Goal: Check status: Check status

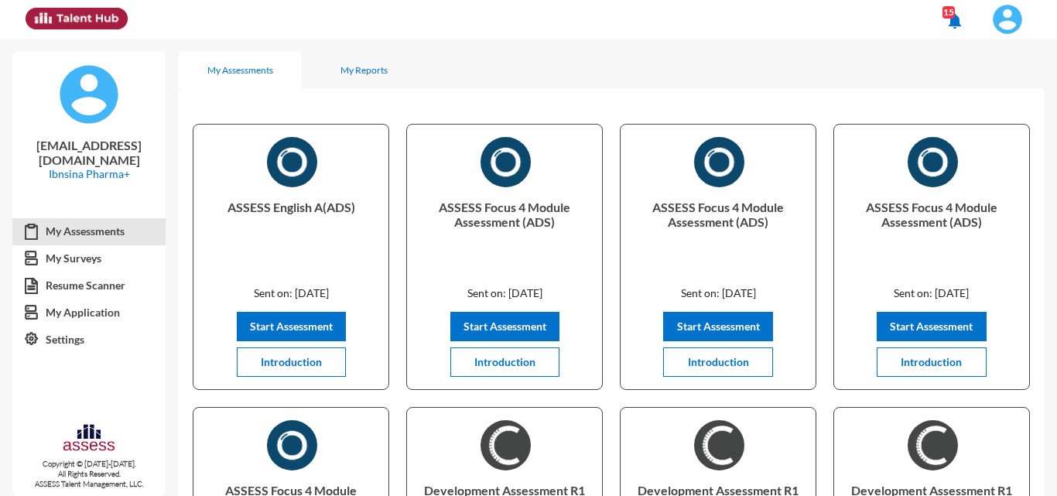
click at [1007, 26] on img at bounding box center [1007, 19] width 31 height 31
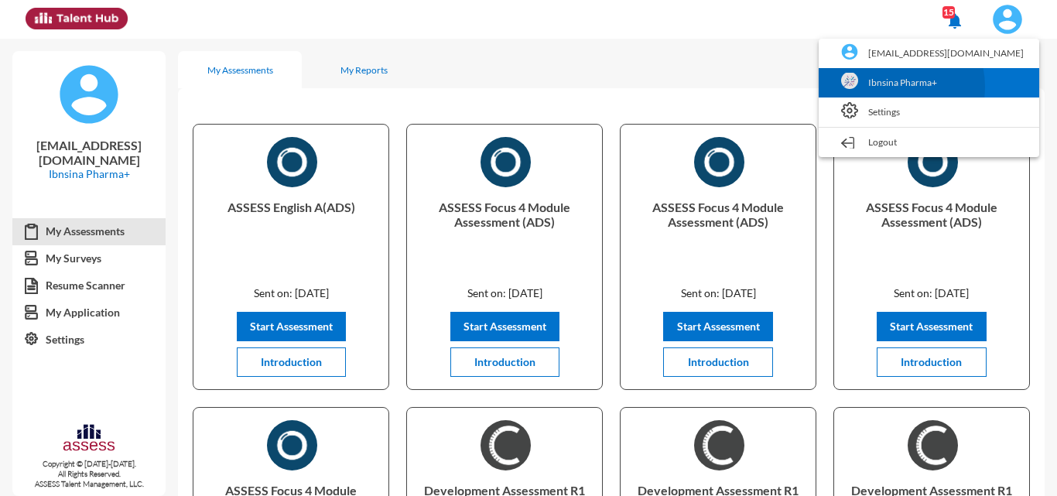
click at [949, 87] on link "Ibnsina Pharma+" at bounding box center [929, 82] width 205 height 29
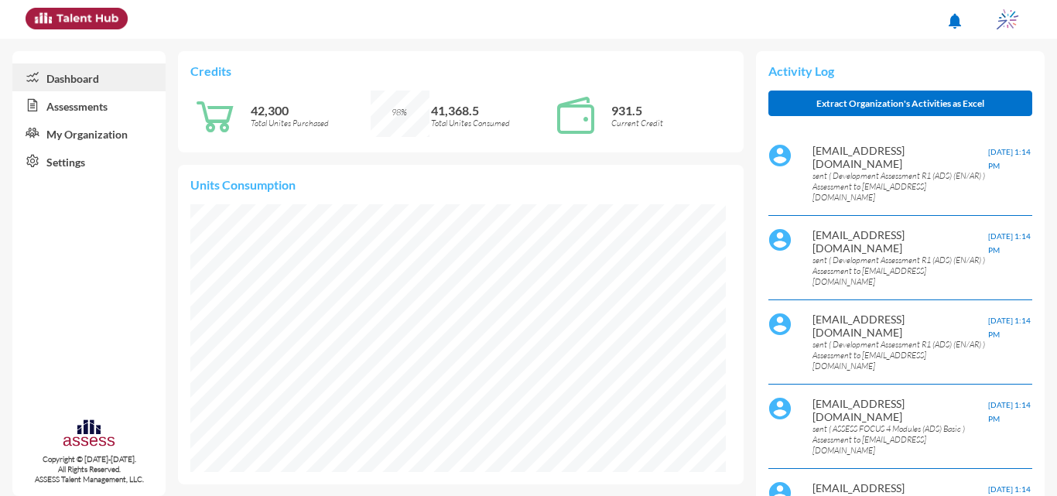
scroll to position [46, 60]
click at [78, 104] on link "Assessments" at bounding box center [88, 105] width 153 height 28
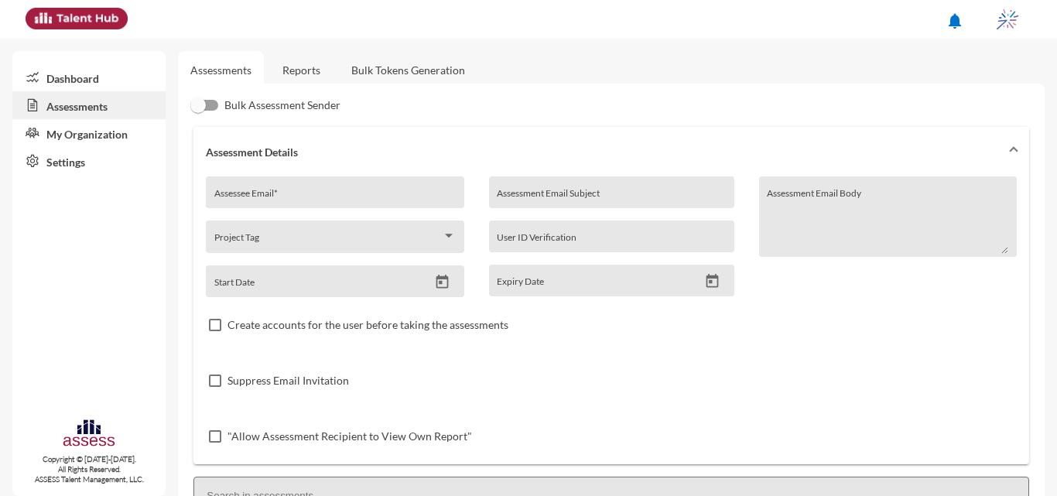
click at [282, 85] on link "Reports" at bounding box center [301, 70] width 63 height 38
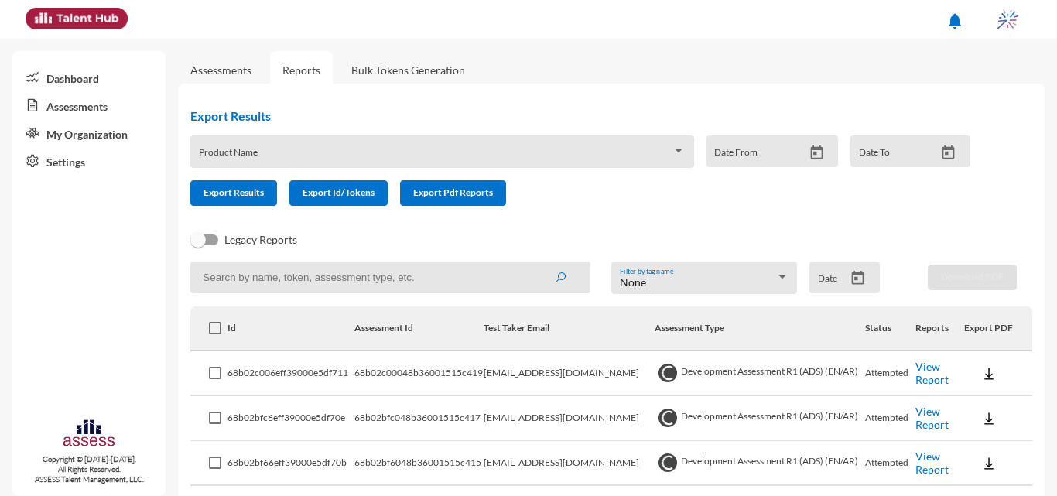
click at [276, 270] on input at bounding box center [390, 278] width 400 height 32
type input "intern"
click at [536, 263] on button "submit" at bounding box center [561, 277] width 50 height 28
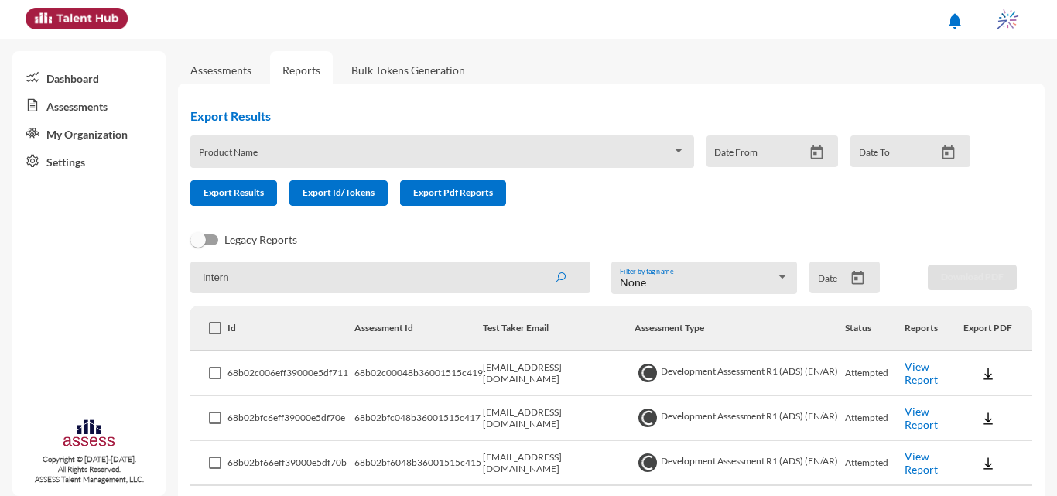
click at [851, 281] on icon "Open calendar" at bounding box center [858, 278] width 16 height 16
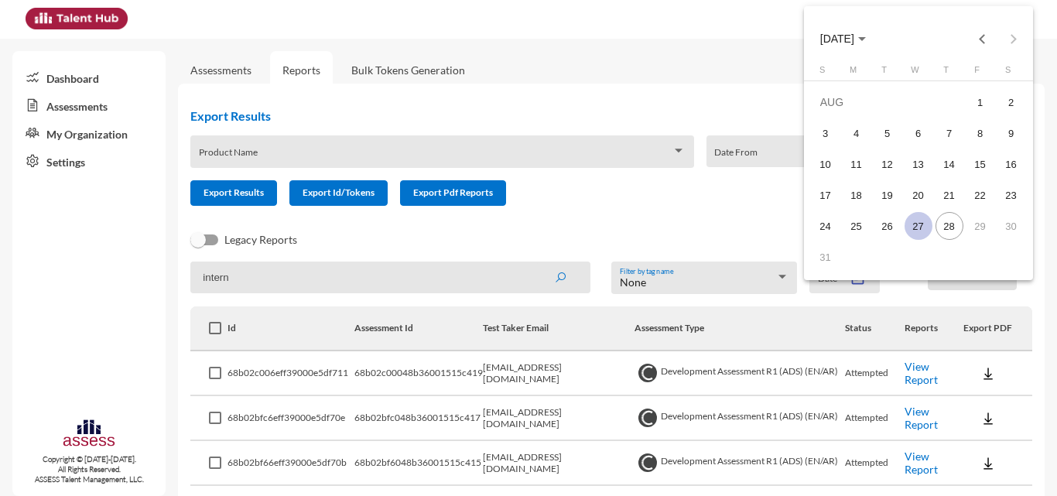
click at [929, 225] on div "27" at bounding box center [919, 226] width 28 height 28
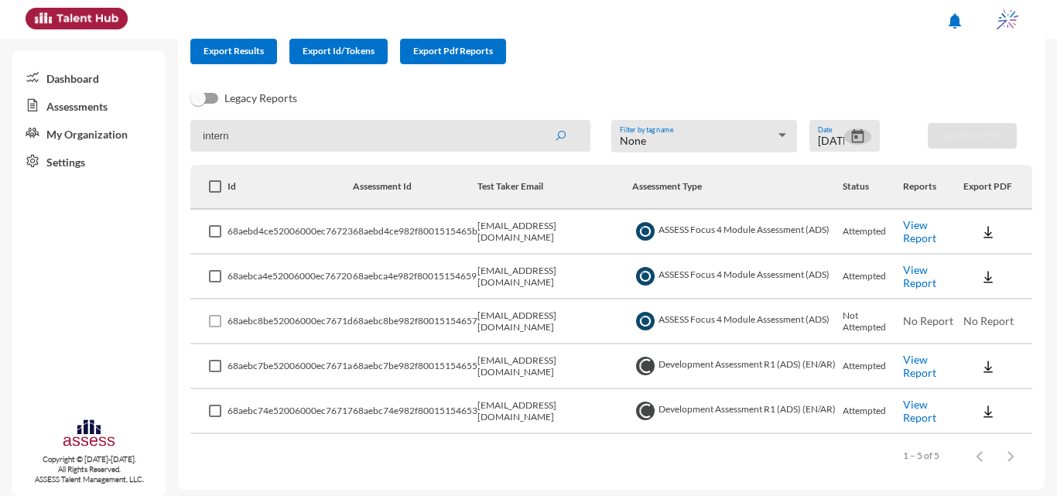
scroll to position [148, 0]
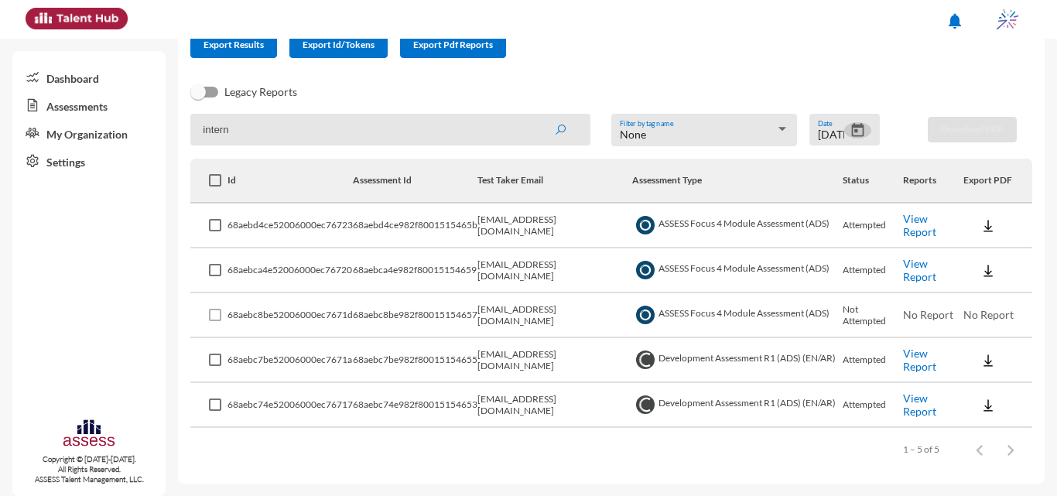
click at [857, 131] on icon "Open calendar" at bounding box center [858, 130] width 12 height 14
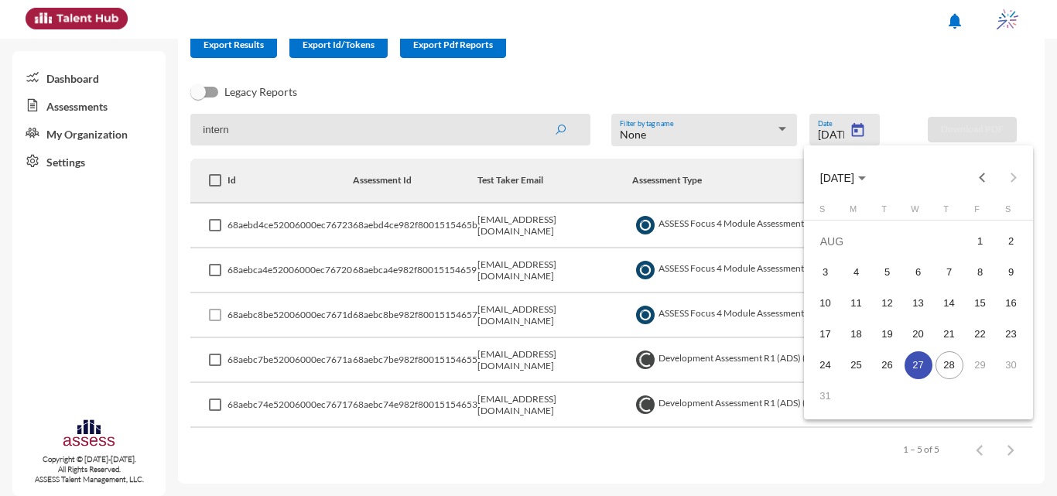
click at [894, 361] on div "26" at bounding box center [888, 365] width 28 height 28
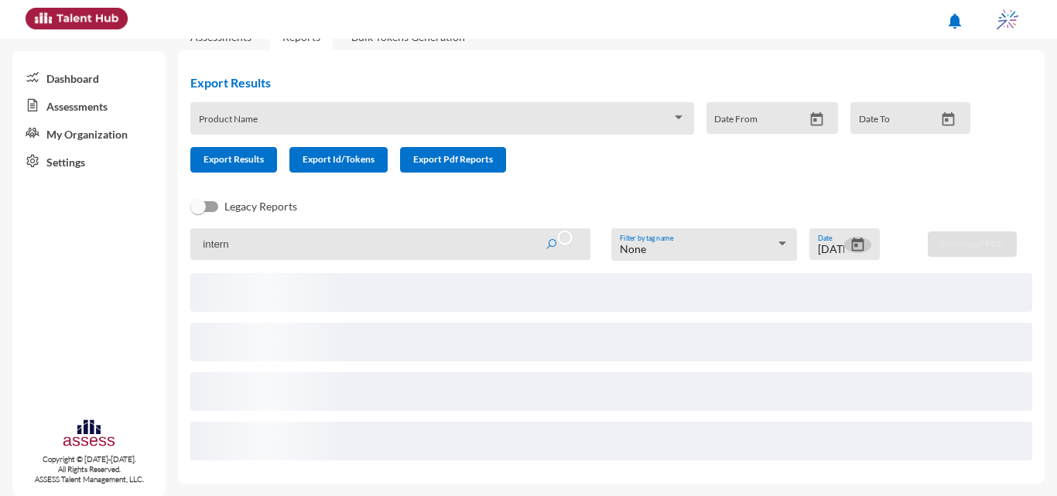
scroll to position [0, 0]
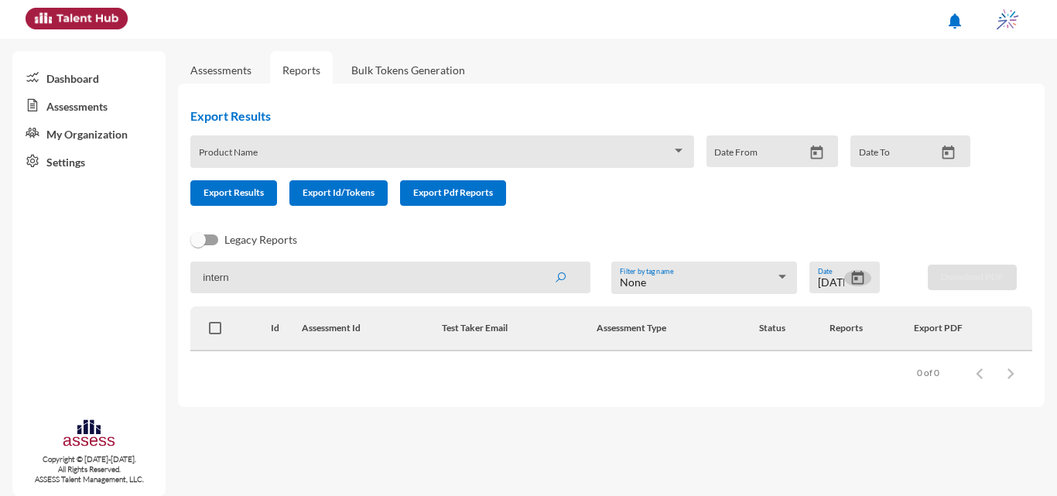
click at [868, 280] on button "Open calendar" at bounding box center [858, 278] width 27 height 16
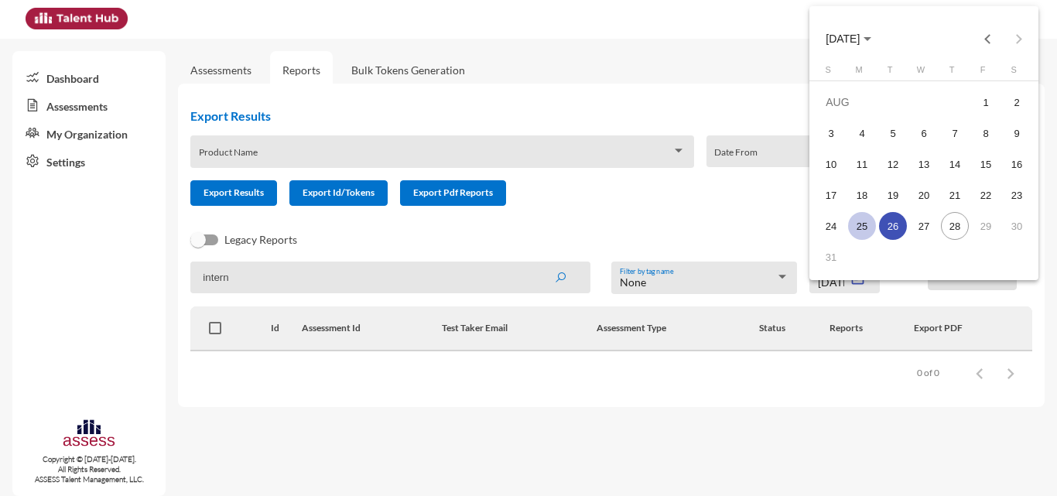
click at [862, 221] on div "25" at bounding box center [862, 226] width 28 height 28
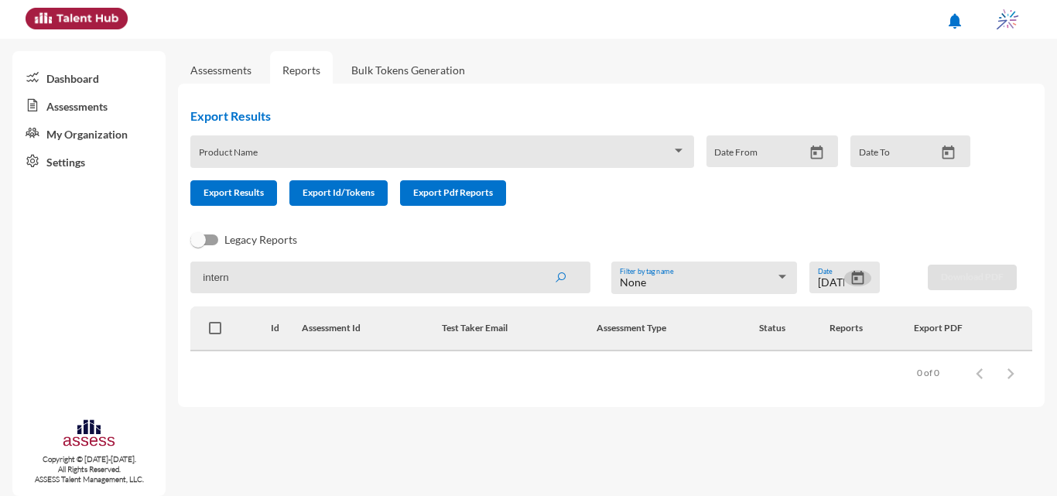
click at [862, 280] on icon "Open calendar" at bounding box center [858, 278] width 16 height 16
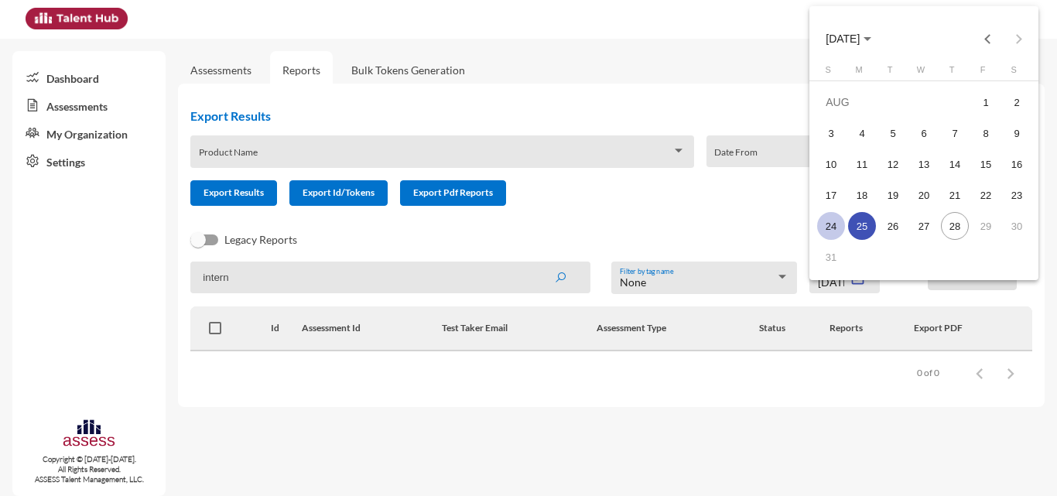
click at [828, 229] on div "24" at bounding box center [831, 226] width 28 height 28
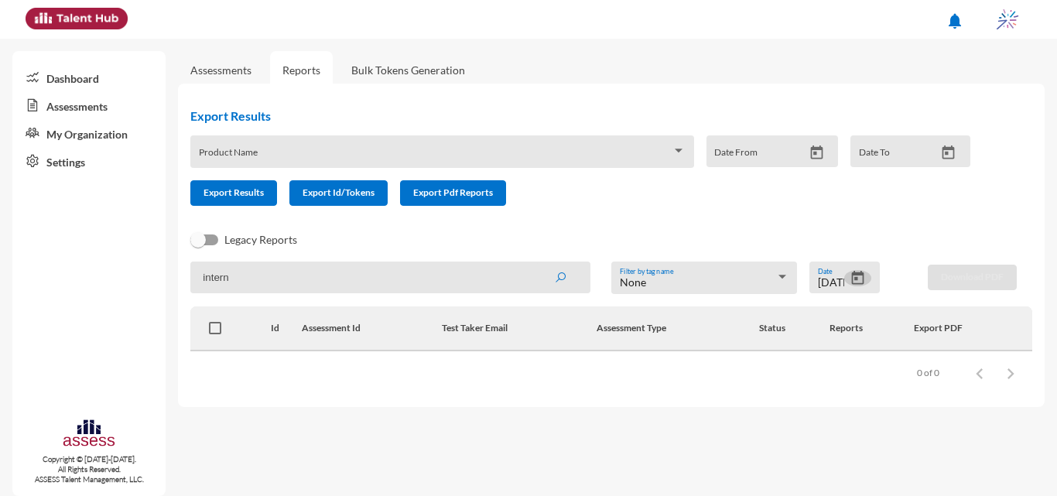
click at [866, 282] on mat-datepicker-toggle at bounding box center [858, 282] width 27 height 13
click at [865, 279] on icon "Open calendar" at bounding box center [858, 278] width 16 height 16
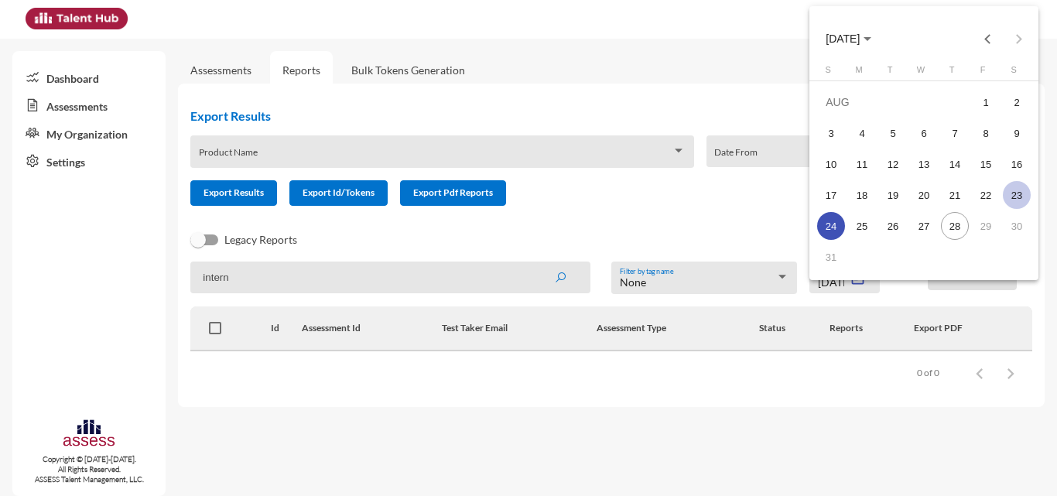
click at [1009, 197] on div "23" at bounding box center [1017, 195] width 28 height 28
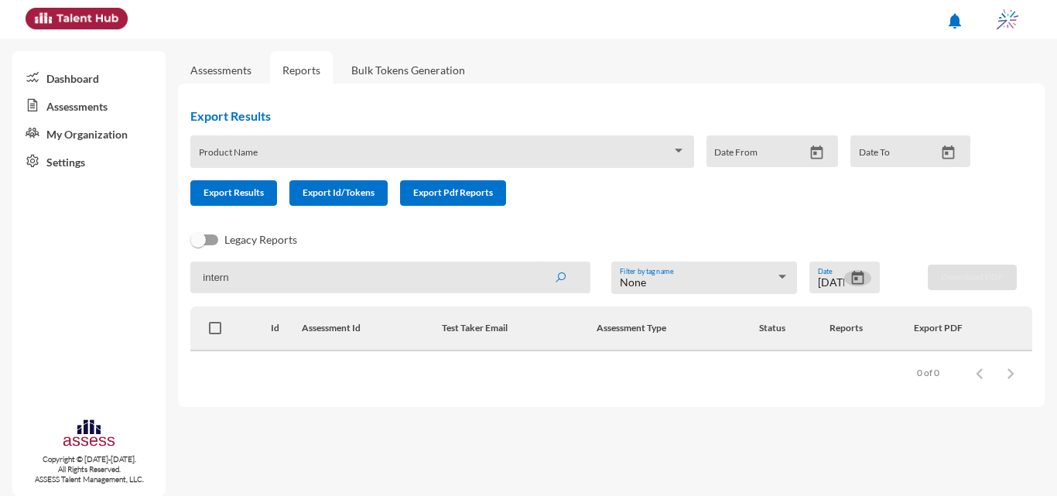
click at [862, 279] on icon "Open calendar" at bounding box center [858, 278] width 16 height 16
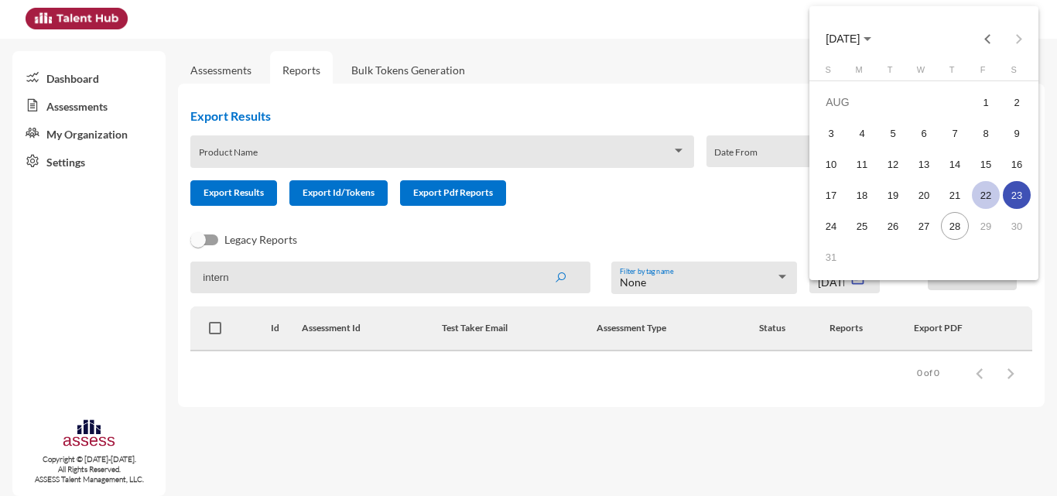
click at [975, 190] on div "22" at bounding box center [986, 195] width 28 height 28
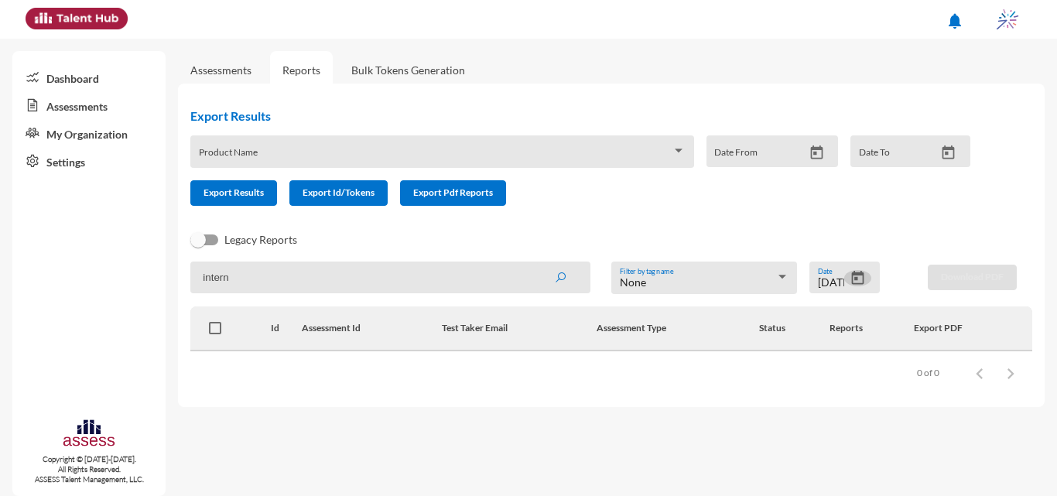
click at [851, 285] on icon "Open calendar" at bounding box center [858, 278] width 16 height 16
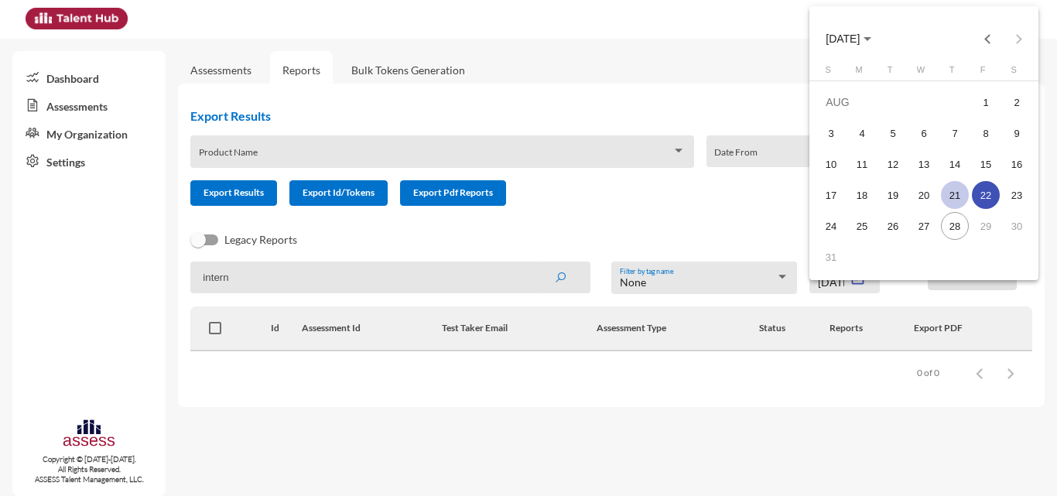
click at [962, 197] on div "21" at bounding box center [955, 195] width 28 height 28
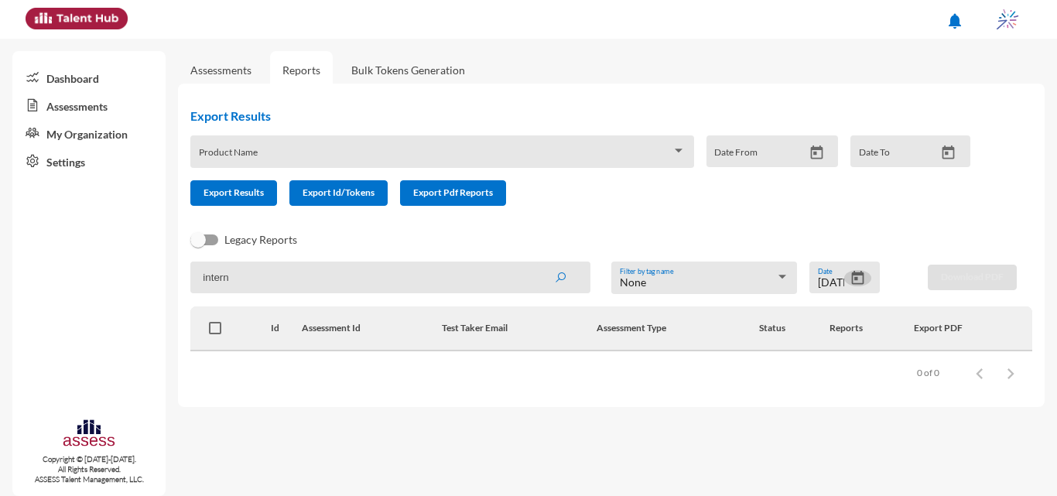
click at [860, 273] on icon "Open calendar" at bounding box center [858, 278] width 12 height 14
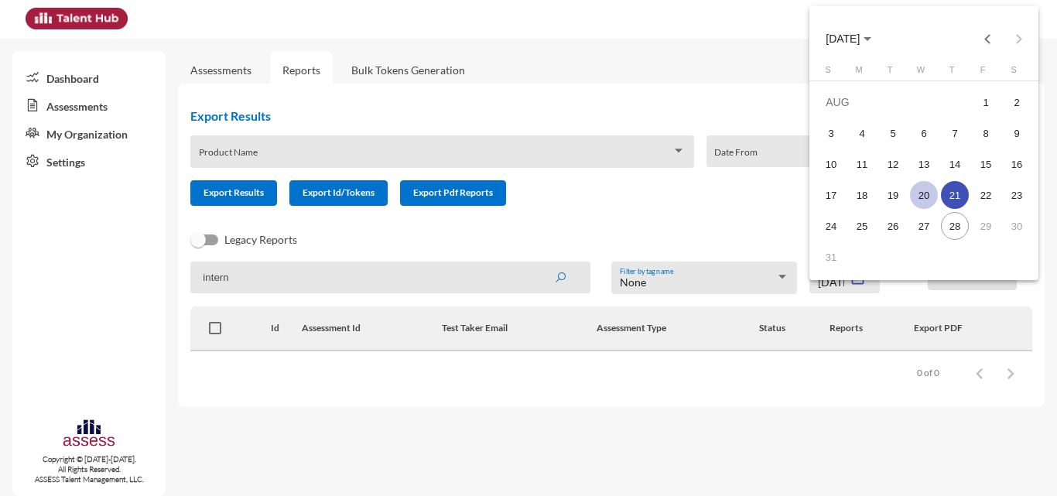
click at [920, 203] on div "20" at bounding box center [924, 195] width 28 height 28
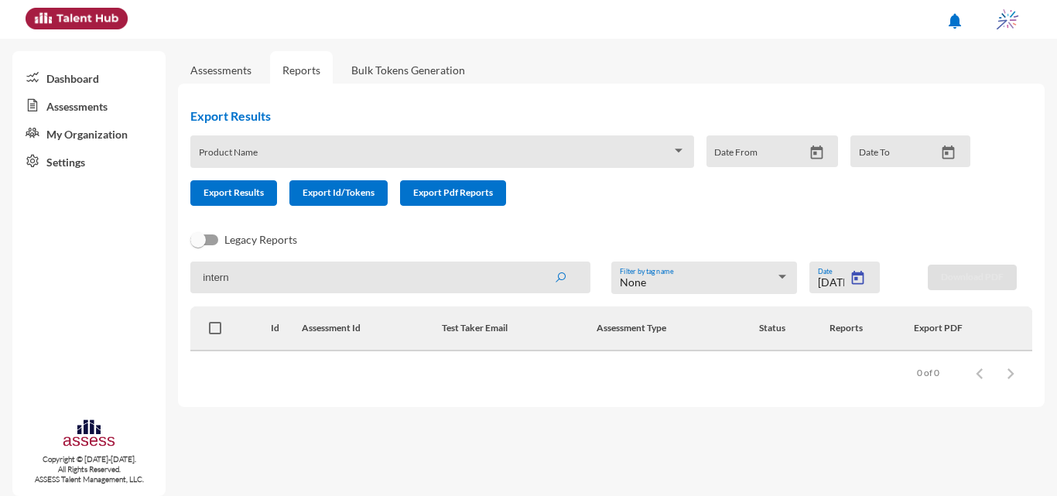
type input "8/20/2025"
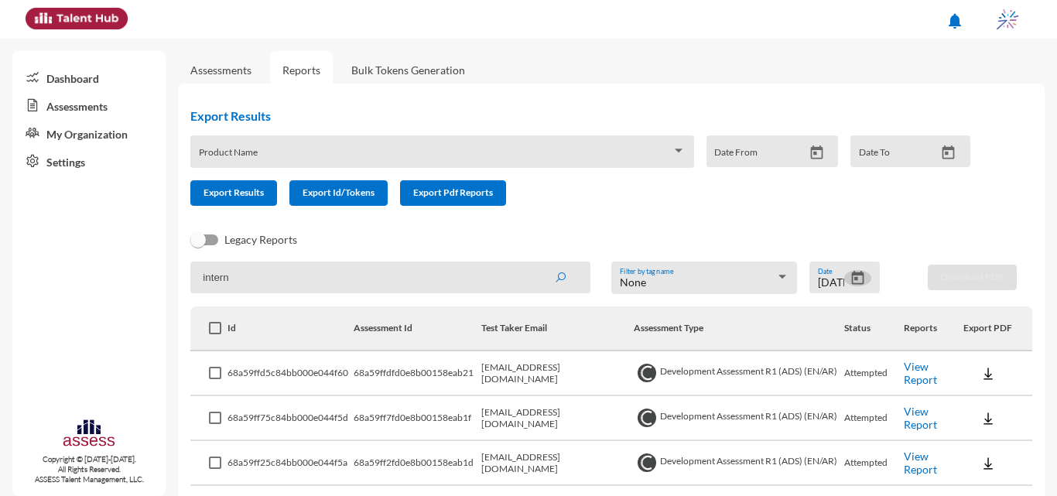
scroll to position [310, 0]
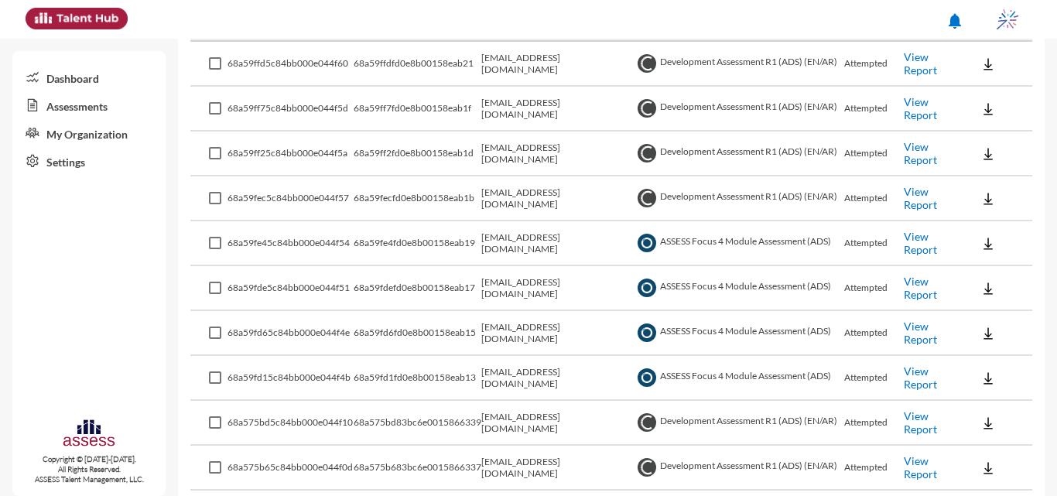
click at [920, 249] on link "View Report" at bounding box center [920, 243] width 33 height 26
click at [925, 276] on link "View Report" at bounding box center [920, 288] width 33 height 26
click at [936, 327] on td "View Report" at bounding box center [934, 333] width 60 height 45
click at [934, 326] on td "View Report" at bounding box center [934, 333] width 60 height 45
click at [927, 325] on link "View Report" at bounding box center [920, 333] width 33 height 26
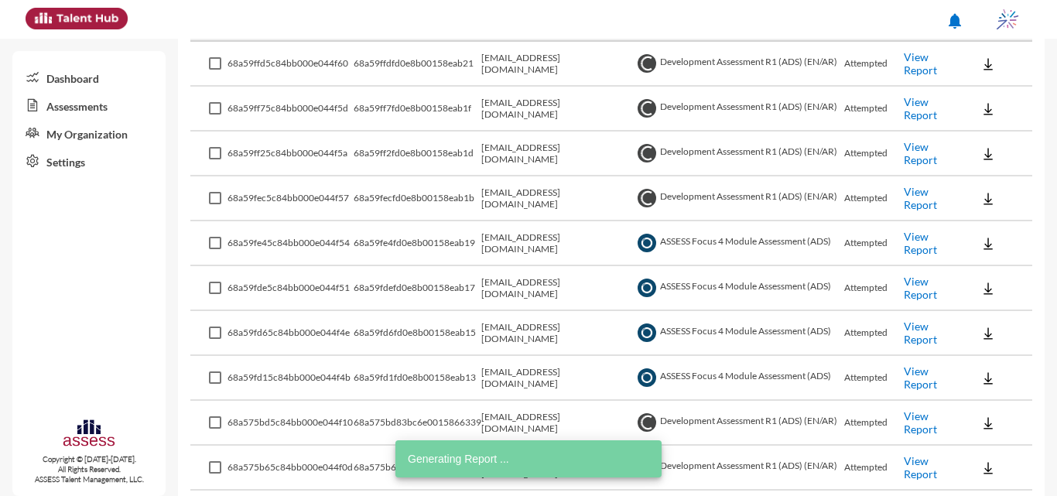
click at [913, 386] on link "View Report" at bounding box center [920, 378] width 33 height 26
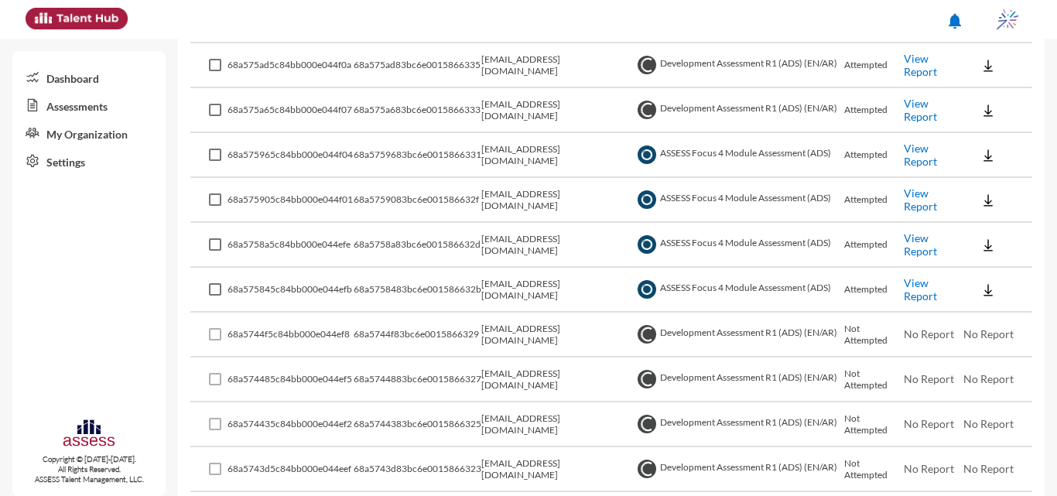
scroll to position [774, 0]
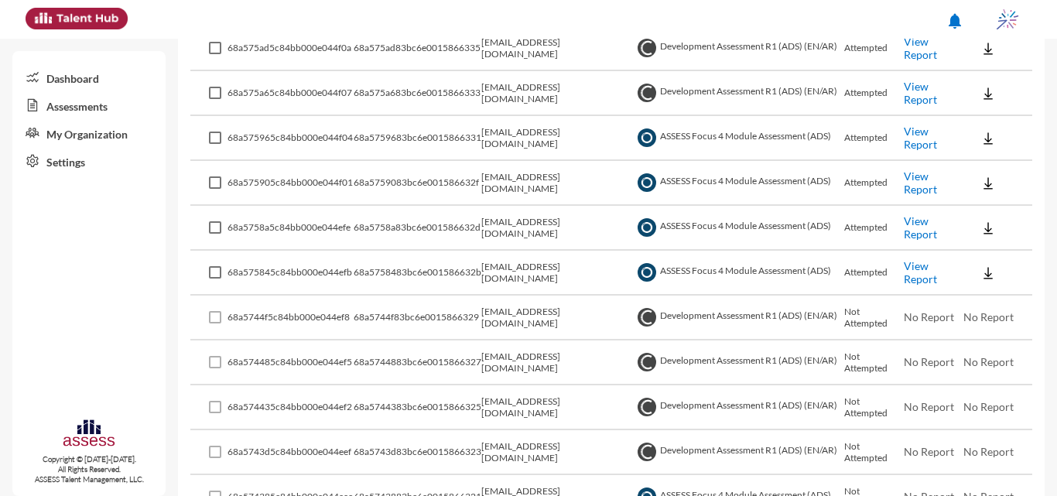
click at [924, 135] on link "View Report" at bounding box center [920, 138] width 33 height 26
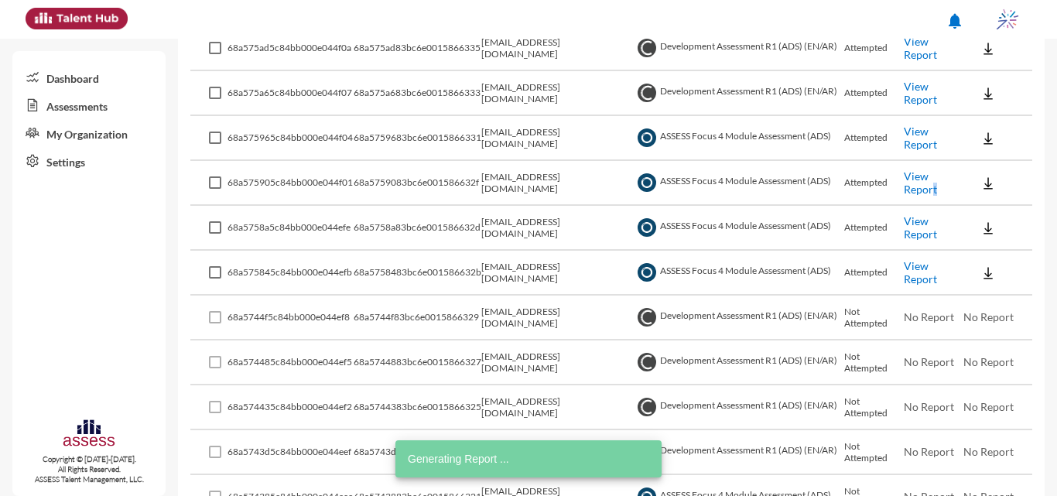
click at [929, 191] on link "View Report" at bounding box center [920, 183] width 33 height 26
click at [916, 235] on link "View Report" at bounding box center [920, 227] width 33 height 26
click at [920, 263] on link "View Report" at bounding box center [920, 272] width 33 height 26
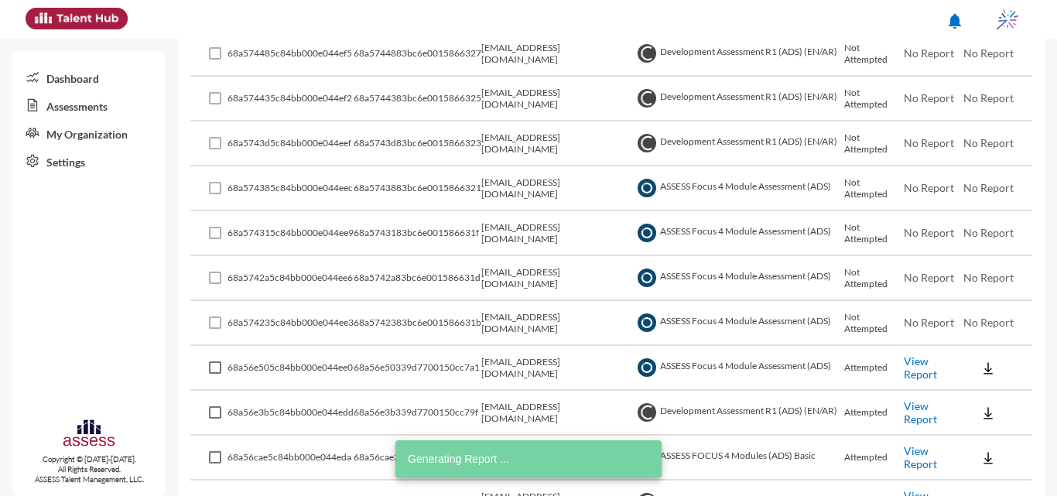
scroll to position [1181, 0]
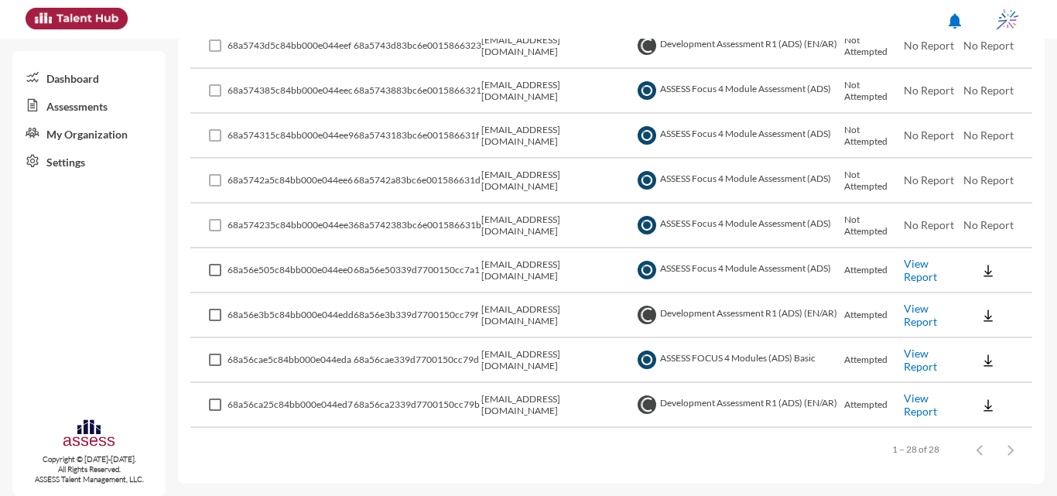
click at [931, 267] on td "View Report" at bounding box center [934, 270] width 60 height 45
click at [922, 266] on link "View Report" at bounding box center [920, 270] width 33 height 26
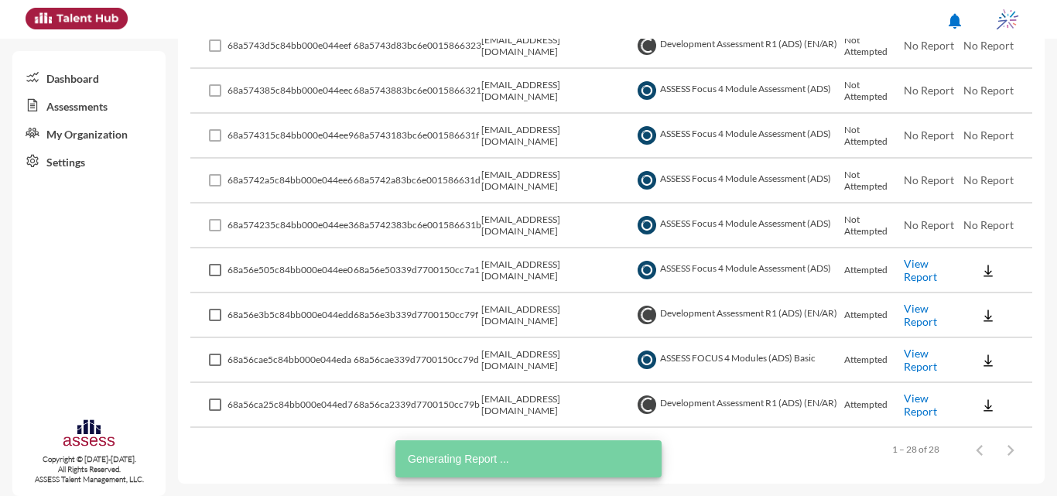
click at [924, 357] on link "View Report" at bounding box center [920, 360] width 33 height 26
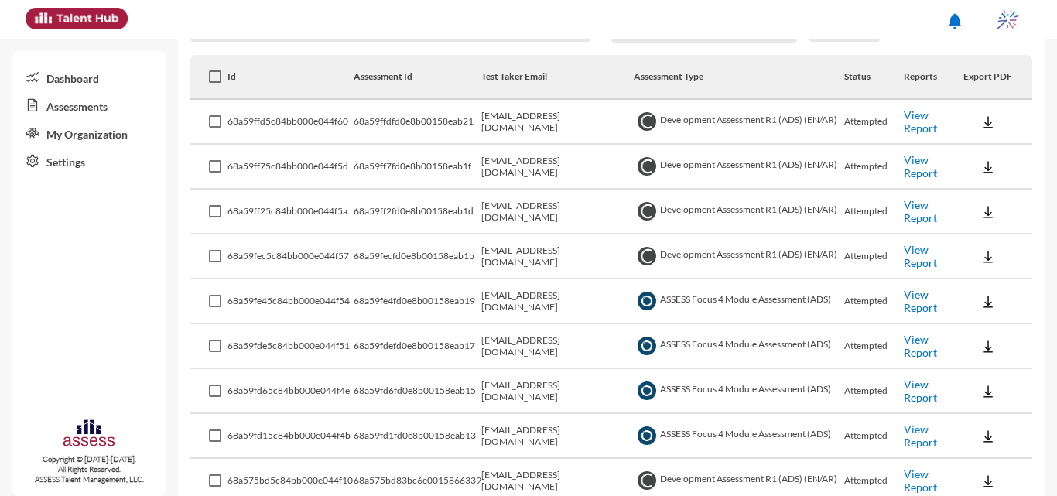
scroll to position [0, 0]
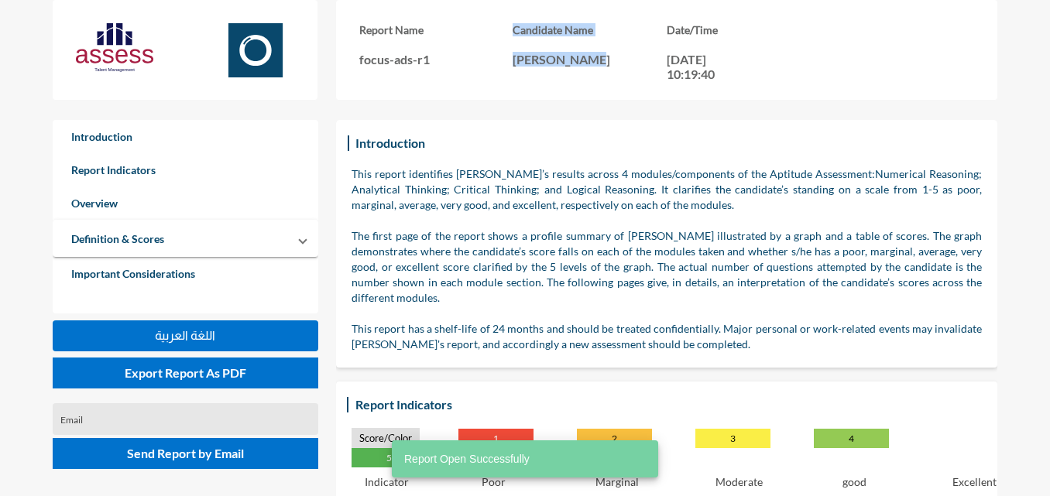
drag, startPoint x: 569, startPoint y: 68, endPoint x: 475, endPoint y: 60, distance: 94.8
click at [475, 60] on div "Report Name focus-ads-r1 Candidate Name محمد سعد السمان احمد البنا Date/Time 20…" at bounding box center [666, 52] width 615 height 58
click at [461, 74] on div "Report Name focus-ads-r1" at bounding box center [436, 52] width 154 height 58
